Goal: Check status: Check status

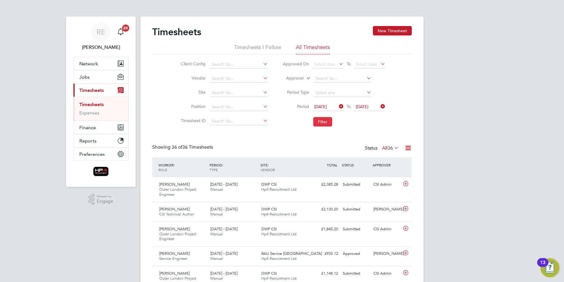
click at [320, 120] on button "Filter" at bounding box center [322, 121] width 19 height 9
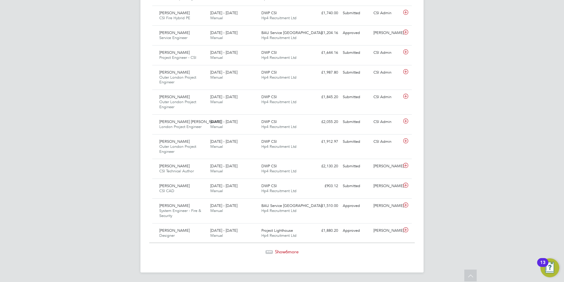
click at [291, 252] on span "Show 6 more" at bounding box center [287, 252] width 24 height 6
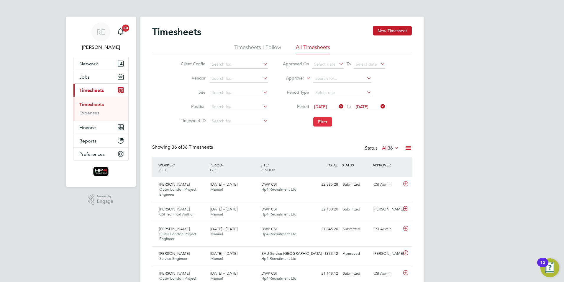
click at [325, 121] on button "Filter" at bounding box center [322, 121] width 19 height 9
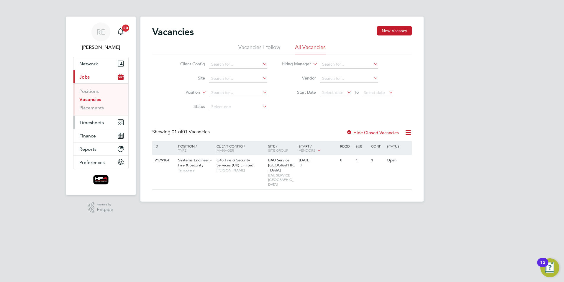
click at [98, 122] on span "Timesheets" at bounding box center [91, 123] width 24 height 6
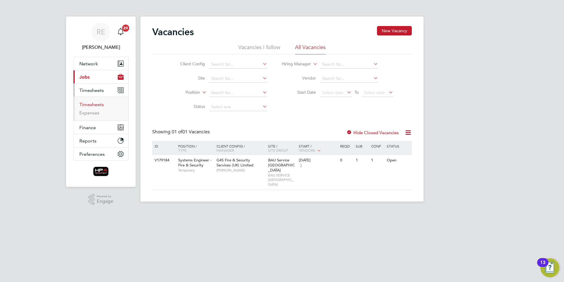
click at [97, 105] on link "Timesheets" at bounding box center [91, 105] width 24 height 6
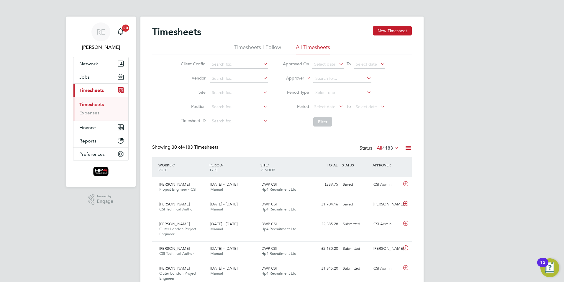
click at [338, 107] on icon at bounding box center [338, 106] width 0 height 8
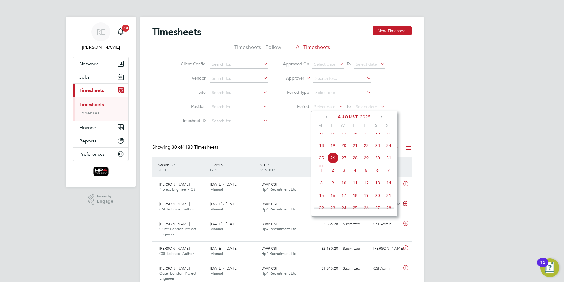
click at [319, 151] on span "18" at bounding box center [321, 145] width 11 height 11
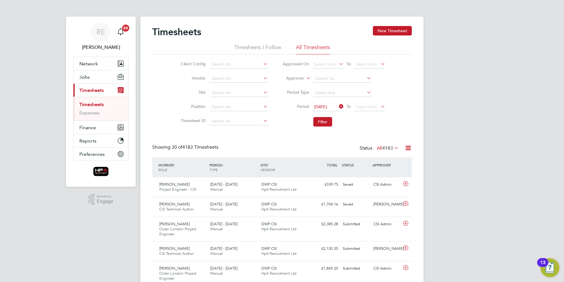
click at [380, 106] on icon at bounding box center [380, 106] width 0 height 8
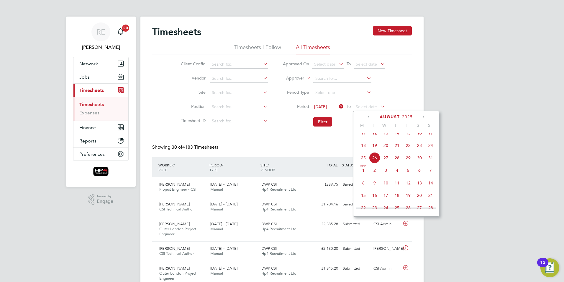
click at [433, 149] on span "24" at bounding box center [430, 145] width 11 height 11
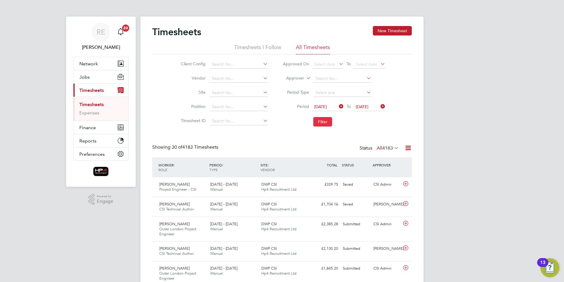
click at [326, 121] on button "Filter" at bounding box center [322, 121] width 19 height 9
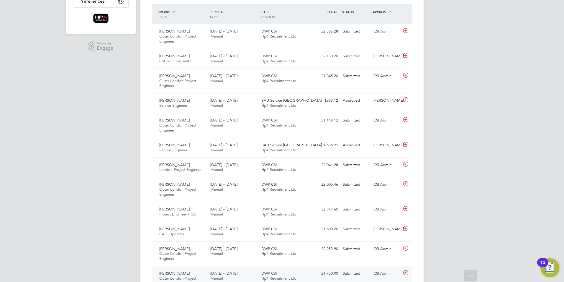
scroll to position [59, 0]
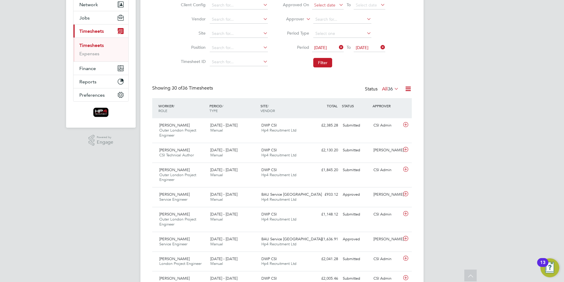
drag, startPoint x: 323, startPoint y: 59, endPoint x: 323, endPoint y: 63, distance: 3.8
click at [323, 61] on button "Filter" at bounding box center [322, 62] width 19 height 9
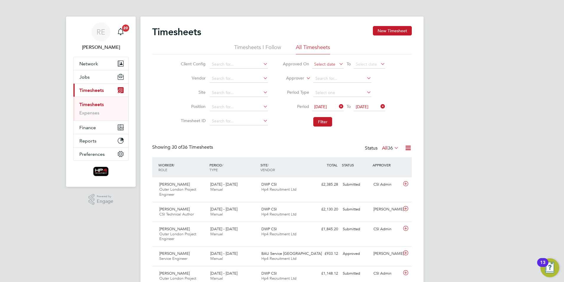
scroll to position [3, 3]
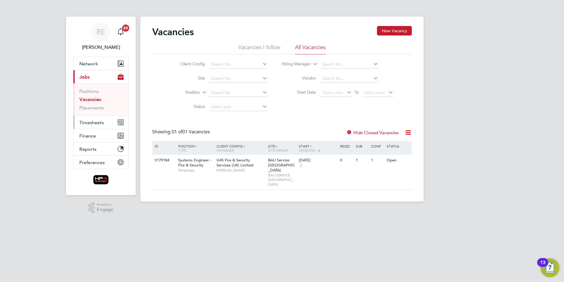
click at [100, 125] on span "Timesheets" at bounding box center [91, 123] width 24 height 6
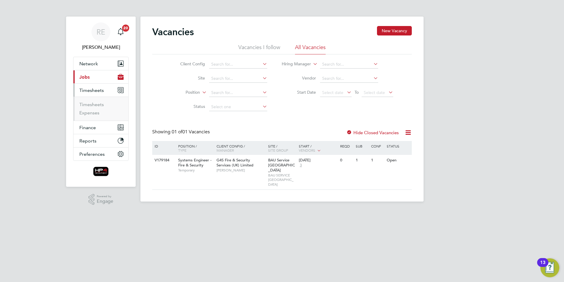
click at [97, 101] on ul "Timesheets Expenses" at bounding box center [100, 109] width 55 height 24
click at [97, 104] on link "Timesheets" at bounding box center [91, 105] width 24 height 6
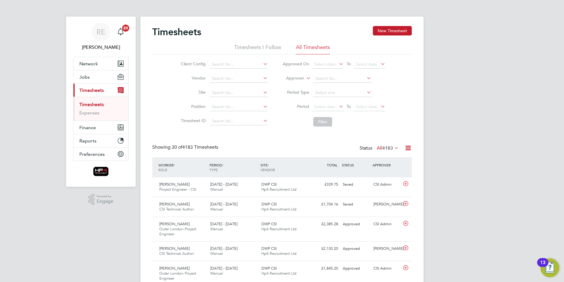
click at [338, 108] on icon at bounding box center [338, 106] width 0 height 8
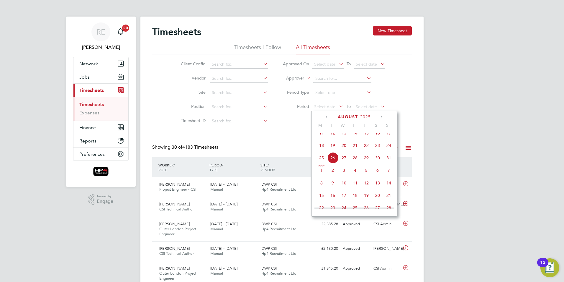
click at [320, 151] on span "18" at bounding box center [321, 145] width 11 height 11
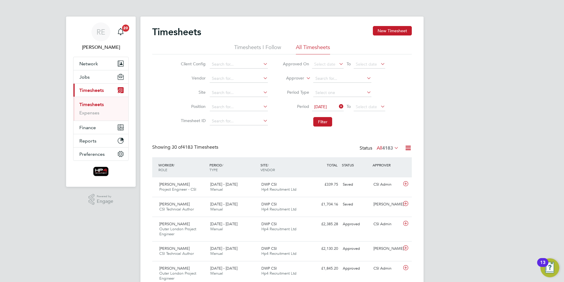
click at [380, 106] on icon at bounding box center [380, 106] width 0 height 8
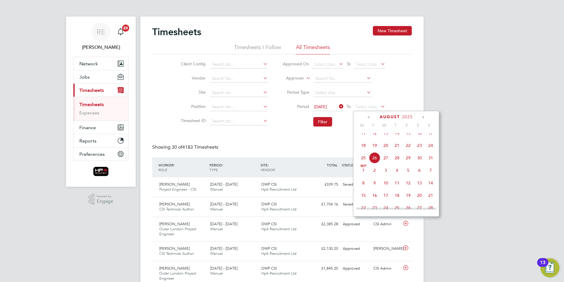
click at [433, 150] on span "24" at bounding box center [430, 145] width 11 height 11
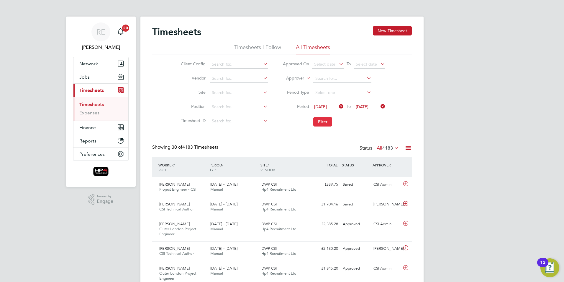
click at [326, 122] on button "Filter" at bounding box center [322, 121] width 19 height 9
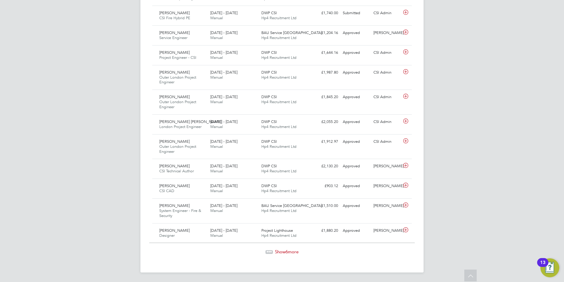
click at [289, 253] on span "Show 6 more" at bounding box center [287, 252] width 24 height 6
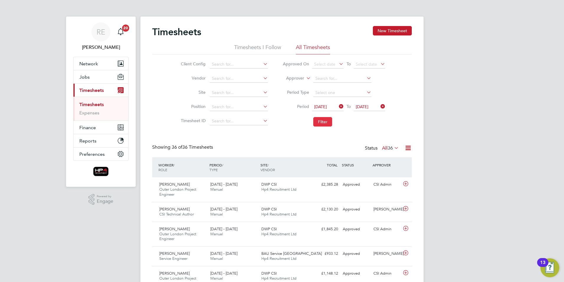
click at [321, 124] on button "Filter" at bounding box center [322, 121] width 19 height 9
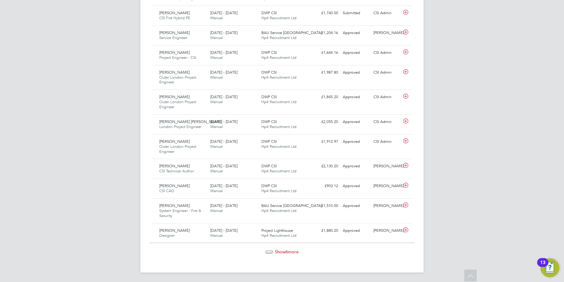
click at [281, 253] on span "Show 6 more" at bounding box center [287, 252] width 24 height 6
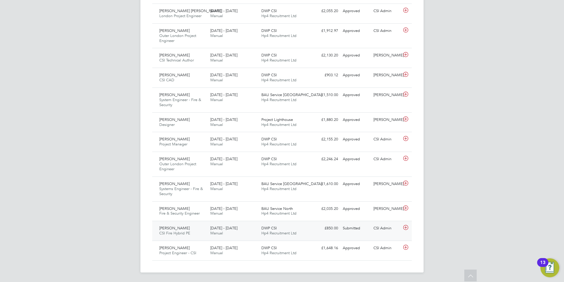
click at [183, 229] on div "Euan Milne CSI Fire Hybrid PE 18 - 24 Aug 2025" at bounding box center [182, 230] width 51 height 15
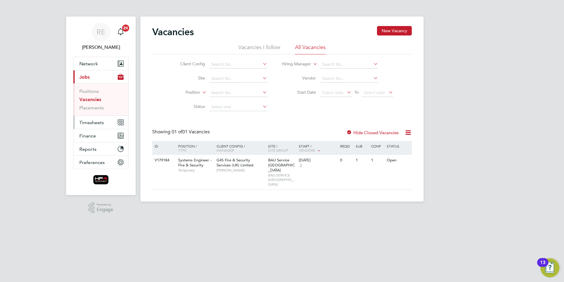
click at [96, 121] on span "Timesheets" at bounding box center [91, 123] width 24 height 6
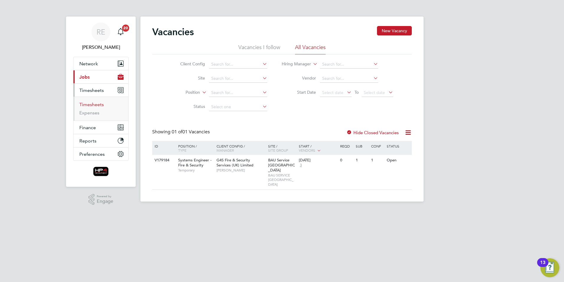
click at [98, 102] on link "Timesheets" at bounding box center [91, 105] width 24 height 6
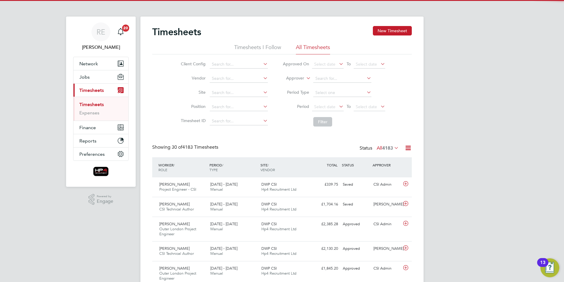
click at [338, 108] on icon at bounding box center [338, 106] width 0 height 8
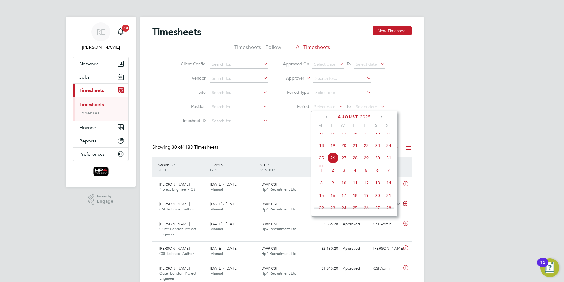
click at [321, 150] on span "18" at bounding box center [321, 145] width 11 height 11
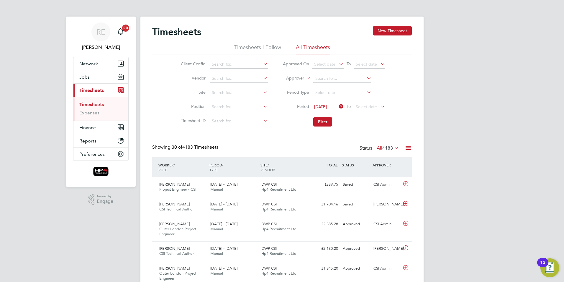
click at [380, 105] on icon at bounding box center [380, 106] width 0 height 8
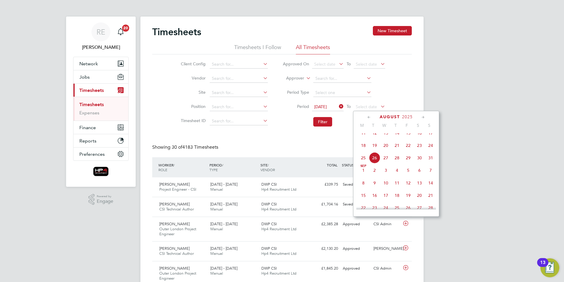
click at [430, 151] on span "24" at bounding box center [430, 145] width 11 height 11
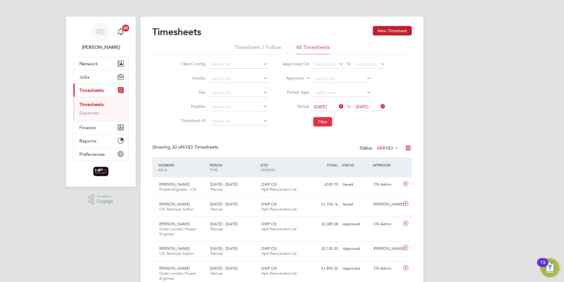
click at [320, 120] on button "Filter" at bounding box center [322, 121] width 19 height 9
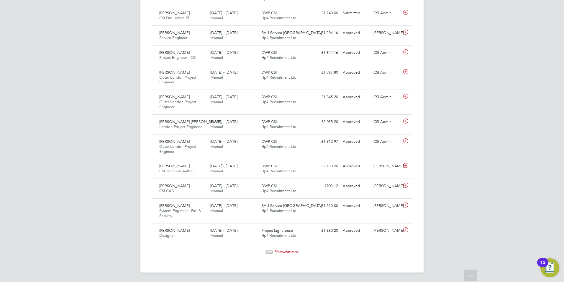
click at [275, 249] on div "Show 6 more" at bounding box center [282, 247] width 266 height 14
click at [277, 250] on span "Show 6 more" at bounding box center [287, 252] width 24 height 6
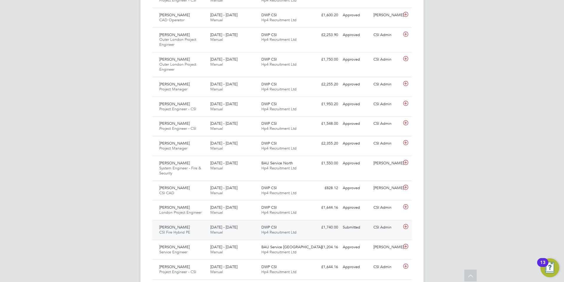
click at [172, 227] on span "[PERSON_NAME]" at bounding box center [174, 226] width 30 height 5
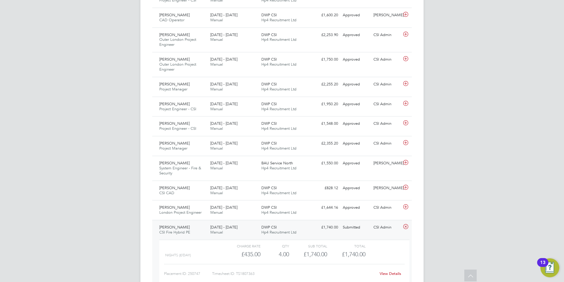
click at [389, 274] on link "View Details" at bounding box center [391, 273] width 22 height 5
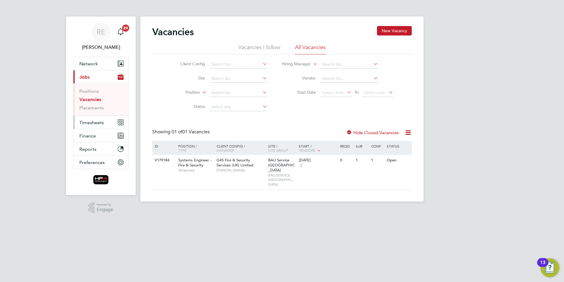
click at [90, 122] on span "Timesheets" at bounding box center [91, 123] width 24 height 6
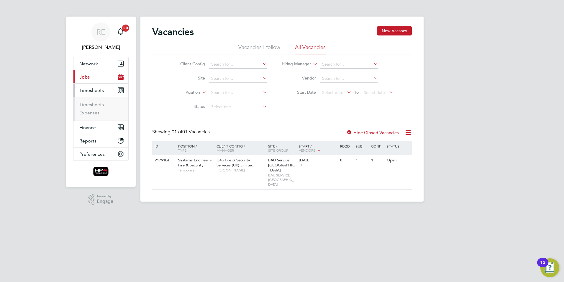
click at [94, 101] on ul "Timesheets Expenses" at bounding box center [100, 109] width 55 height 24
click at [94, 103] on link "Timesheets" at bounding box center [91, 105] width 24 height 6
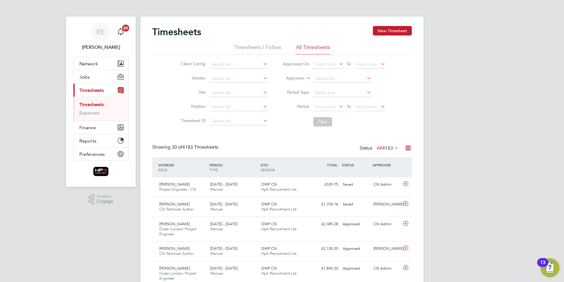
click at [338, 106] on icon at bounding box center [338, 106] width 0 height 8
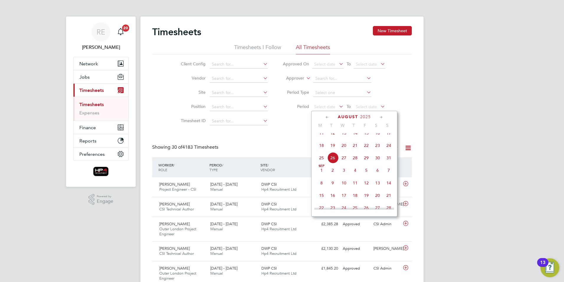
click at [320, 151] on span "18" at bounding box center [321, 145] width 11 height 11
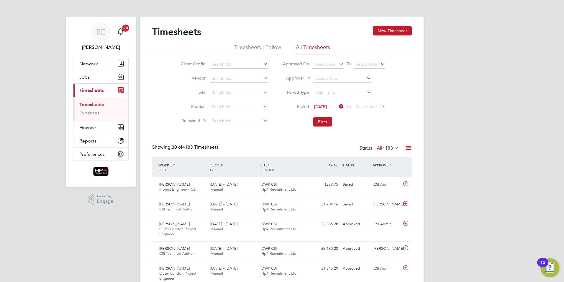
click at [380, 107] on icon at bounding box center [380, 106] width 0 height 8
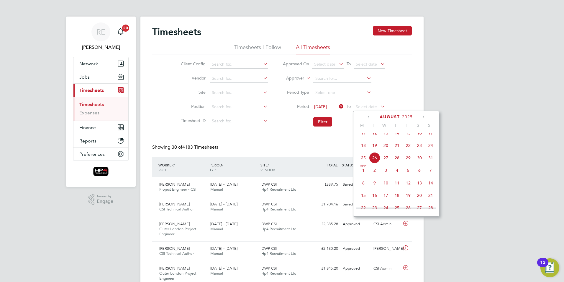
click at [430, 150] on span "24" at bounding box center [430, 145] width 11 height 11
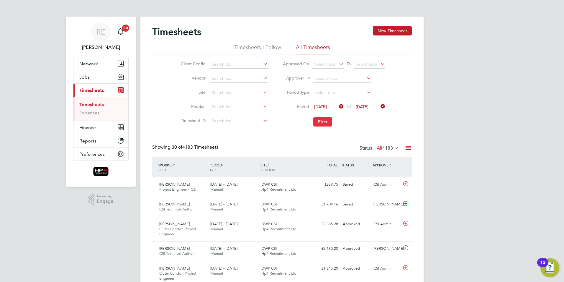
click at [324, 122] on button "Filter" at bounding box center [322, 121] width 19 height 9
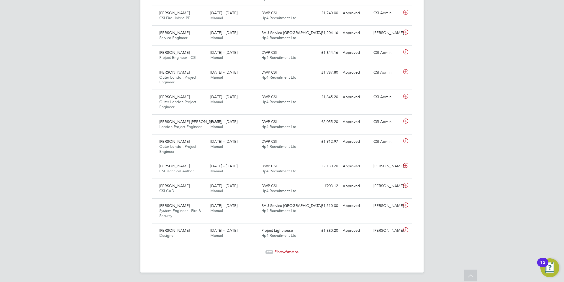
click at [287, 250] on span "6" at bounding box center [287, 252] width 2 height 6
